Goal: Task Accomplishment & Management: Complete application form

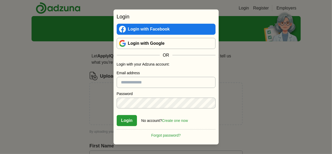
click at [152, 45] on link "Login with Google" at bounding box center [166, 43] width 99 height 11
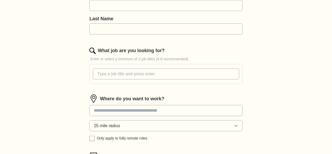
scroll to position [173, 0]
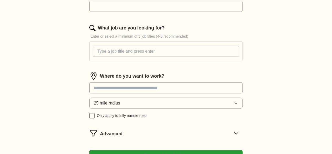
click at [136, 92] on input at bounding box center [165, 87] width 153 height 11
type input "***"
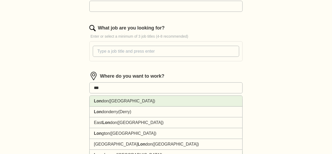
click at [125, 100] on span "([GEOGRAPHIC_DATA])" at bounding box center [132, 101] width 47 height 4
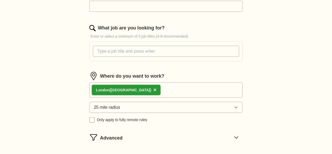
click at [146, 88] on div "Lon don ([GEOGRAPHIC_DATA]) ×" at bounding box center [165, 89] width 153 height 15
click at [156, 91] on div "Lon don ([GEOGRAPHIC_DATA]) ×" at bounding box center [165, 89] width 153 height 15
click at [164, 86] on div "Lon don ([GEOGRAPHIC_DATA]) ×" at bounding box center [165, 89] width 153 height 15
click at [138, 106] on button "25 mile radius" at bounding box center [165, 107] width 153 height 11
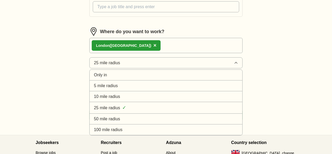
scroll to position [218, 0]
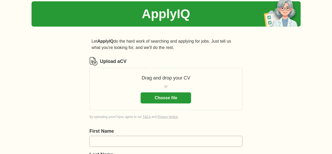
scroll to position [16, 0]
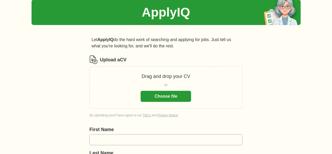
click at [151, 95] on button "Choose file" at bounding box center [166, 96] width 50 height 11
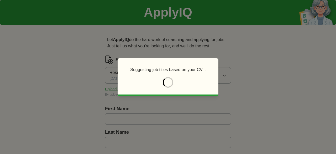
type input "******"
type input "**********"
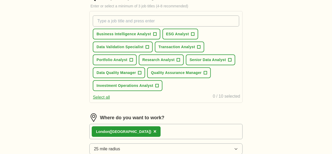
scroll to position [185, 0]
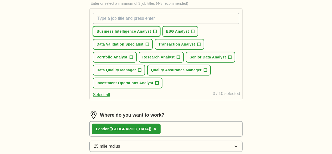
click at [151, 31] on span "Business Intelligence Analyst" at bounding box center [123, 32] width 54 height 6
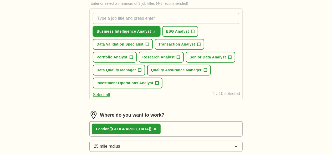
click at [151, 31] on span "Business Intelligence Analyst" at bounding box center [123, 32] width 54 height 6
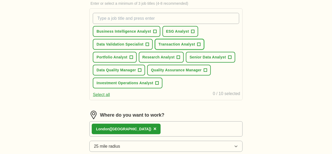
click at [189, 42] on span "Transaction Analyst" at bounding box center [176, 45] width 37 height 6
click at [168, 57] on span "Research Analyst" at bounding box center [158, 57] width 32 height 6
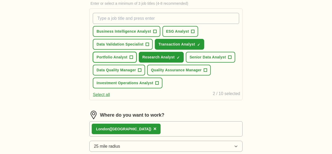
click at [124, 58] on span "Portfolio Analyst" at bounding box center [111, 57] width 31 height 6
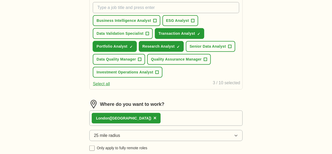
scroll to position [197, 0]
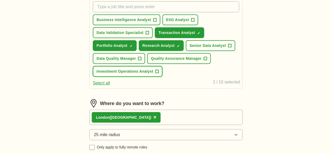
click at [145, 74] on span "Investment Operations Analyst" at bounding box center [124, 72] width 57 height 6
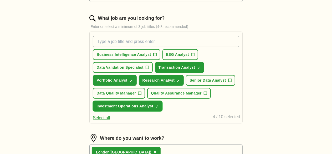
scroll to position [162, 0]
click at [155, 43] on input "What job are you looking for?" at bounding box center [166, 41] width 146 height 11
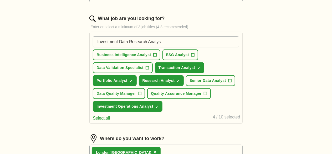
type input "Investment Data Research Analyst"
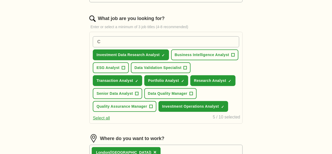
click at [163, 44] on input "C" at bounding box center [166, 41] width 146 height 11
type input "C"
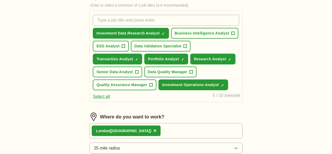
scroll to position [181, 0]
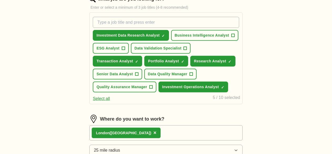
click at [143, 22] on input "What job are you looking for?" at bounding box center [166, 22] width 146 height 11
type input "Portfolio Data Analyst"
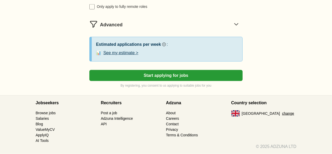
scroll to position [361, 0]
click at [138, 56] on button "See my estimate >" at bounding box center [120, 53] width 35 height 6
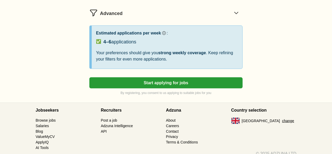
click at [232, 17] on icon at bounding box center [236, 13] width 8 height 8
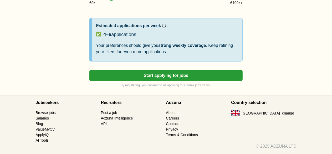
scroll to position [431, 0]
click at [133, 81] on button "Start applying for jobs" at bounding box center [165, 75] width 153 height 11
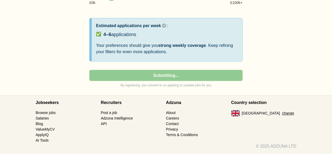
select select "**"
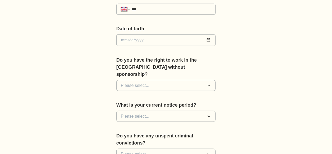
scroll to position [226, 0]
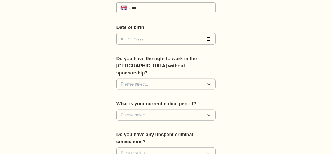
click at [128, 81] on span "Please select..." at bounding box center [135, 84] width 29 height 6
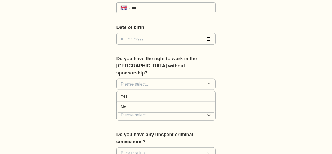
click at [122, 93] on div "Yes" at bounding box center [166, 96] width 90 height 6
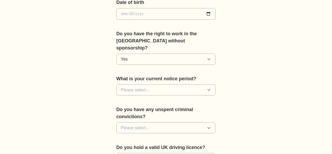
scroll to position [254, 0]
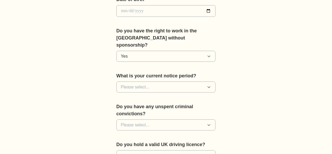
click at [130, 84] on span "Please select..." at bounding box center [135, 87] width 29 height 6
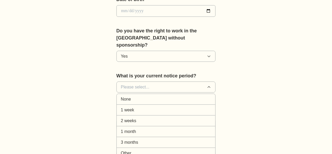
click at [120, 94] on li "None" at bounding box center [166, 99] width 99 height 11
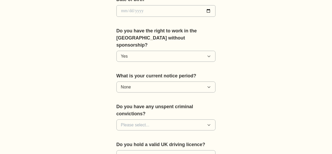
click at [122, 119] on button "Please select..." at bounding box center [165, 124] width 99 height 11
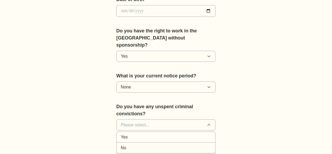
click at [121, 145] on div "No" at bounding box center [166, 148] width 90 height 6
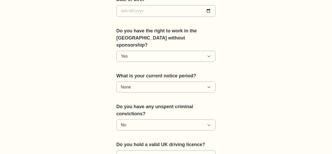
click at [99, 112] on div "**********" at bounding box center [166, 23] width 135 height 462
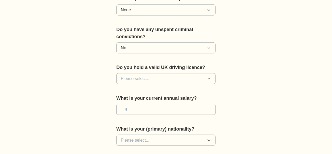
scroll to position [331, 0]
drag, startPoint x: 122, startPoint y: 64, endPoint x: 140, endPoint y: 61, distance: 18.1
click at [140, 73] on button "Please select..." at bounding box center [165, 78] width 99 height 11
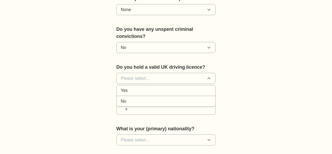
click at [140, 73] on button "Please select..." at bounding box center [165, 78] width 99 height 11
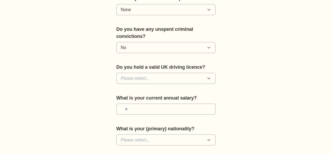
click at [140, 73] on button "Please select..." at bounding box center [165, 78] width 99 height 11
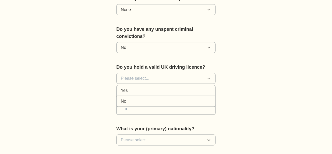
click at [121, 98] on span "No" at bounding box center [123, 101] width 5 height 6
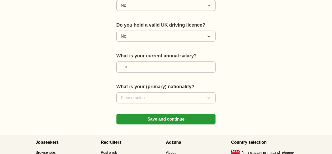
scroll to position [373, 0]
click at [129, 94] on span "Please select..." at bounding box center [135, 97] width 29 height 6
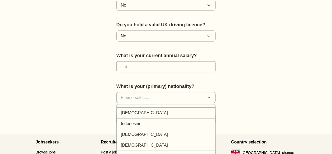
scroll to position [848, 0]
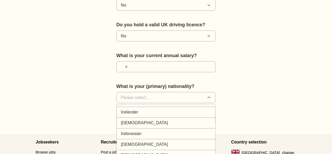
click at [156, 118] on li "[DEMOGRAPHIC_DATA]" at bounding box center [166, 123] width 99 height 11
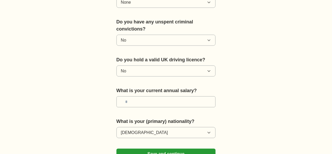
scroll to position [396, 0]
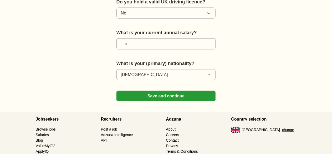
click at [132, 91] on button "Save and continue" at bounding box center [165, 96] width 99 height 11
